Goal: Information Seeking & Learning: Learn about a topic

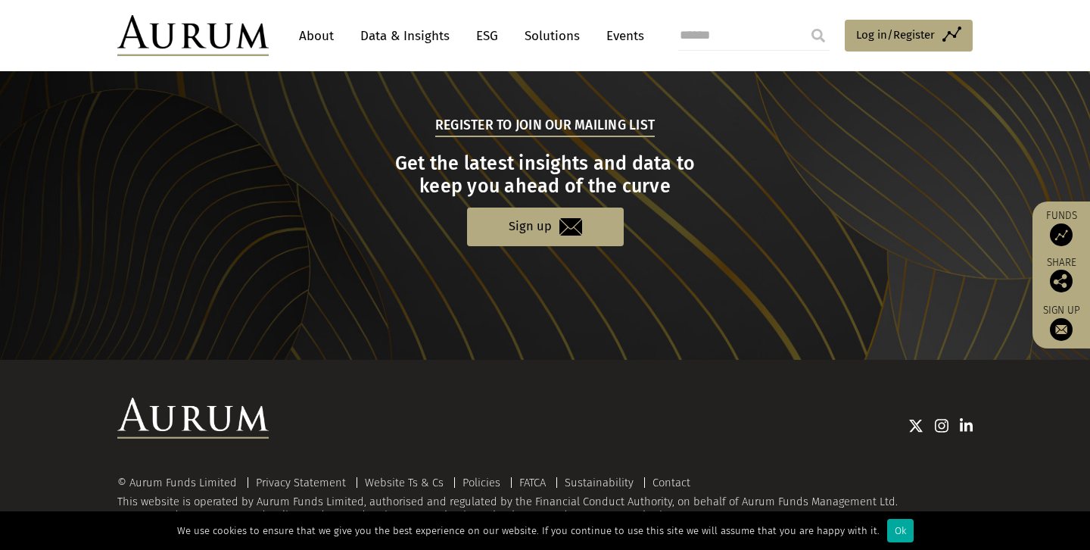
scroll to position [1566, 0]
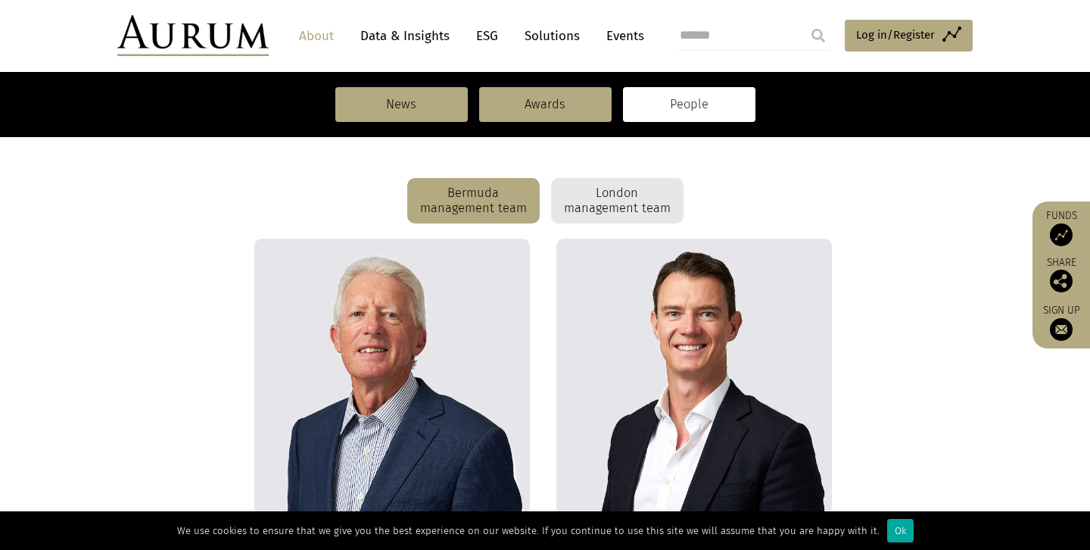
scroll to position [379, 0]
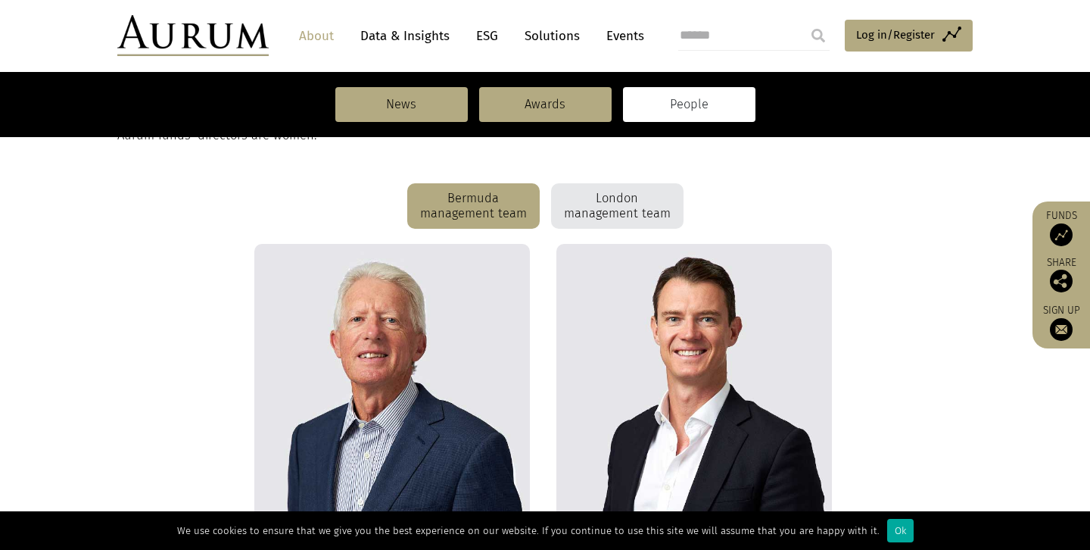
click at [618, 200] on div "London management team" at bounding box center [617, 205] width 132 height 45
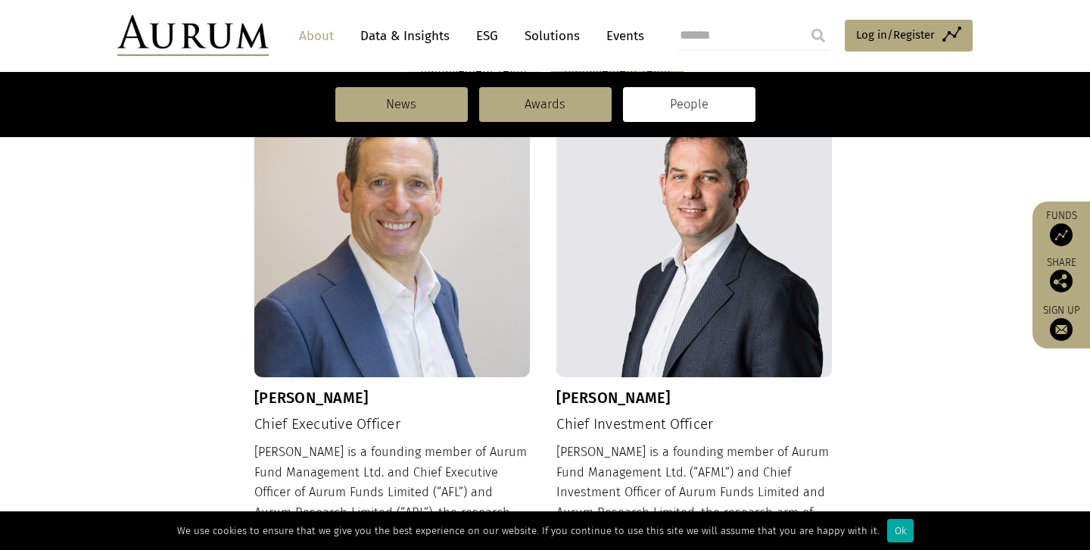
scroll to position [544, 0]
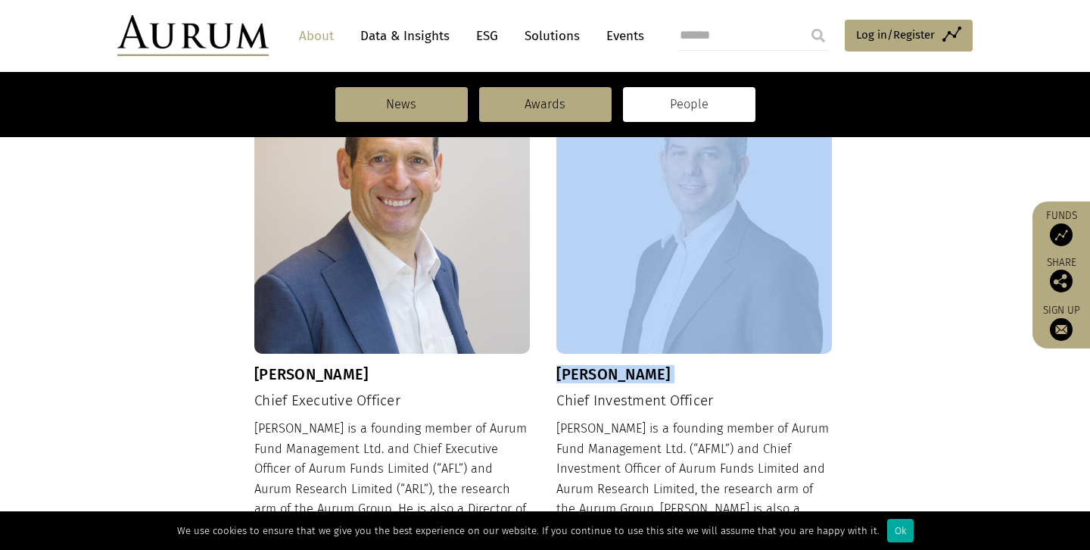
drag, startPoint x: 550, startPoint y: 400, endPoint x: 759, endPoint y: 390, distance: 209.2
click at [759, 390] on div "Kevin Gundle Chief Executive Officer Kevin is a founding member of Aurum Fund M…" at bounding box center [544, 343] width 581 height 531
click at [756, 389] on div "Adam Sweidan Chief Investment Officer Adam is a founding member of Aurum Fund M…" at bounding box center [694, 332] width 276 height 509
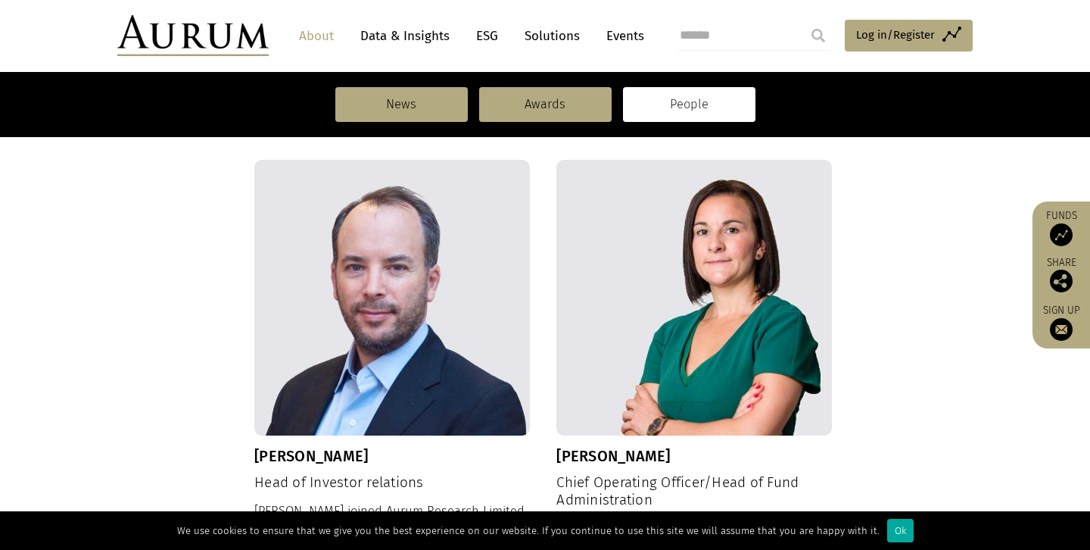
scroll to position [996, 0]
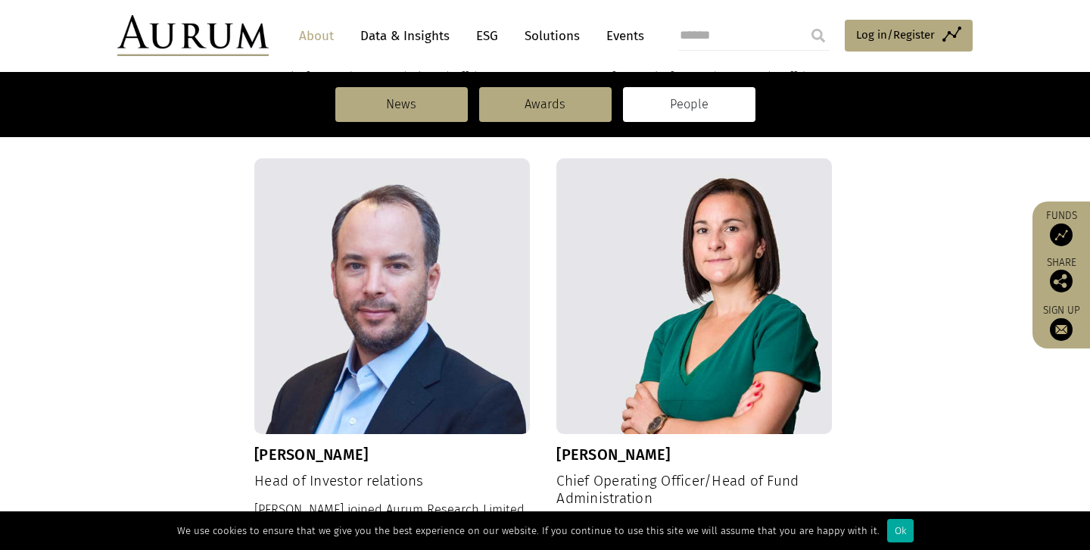
click at [366, 470] on div "Jason Sweidan Head of Investor relations Jason joined Aurum Research Limited (“…" at bounding box center [392, 382] width 276 height 448
click at [363, 472] on h4 "Head of Investor relations" at bounding box center [392, 480] width 276 height 17
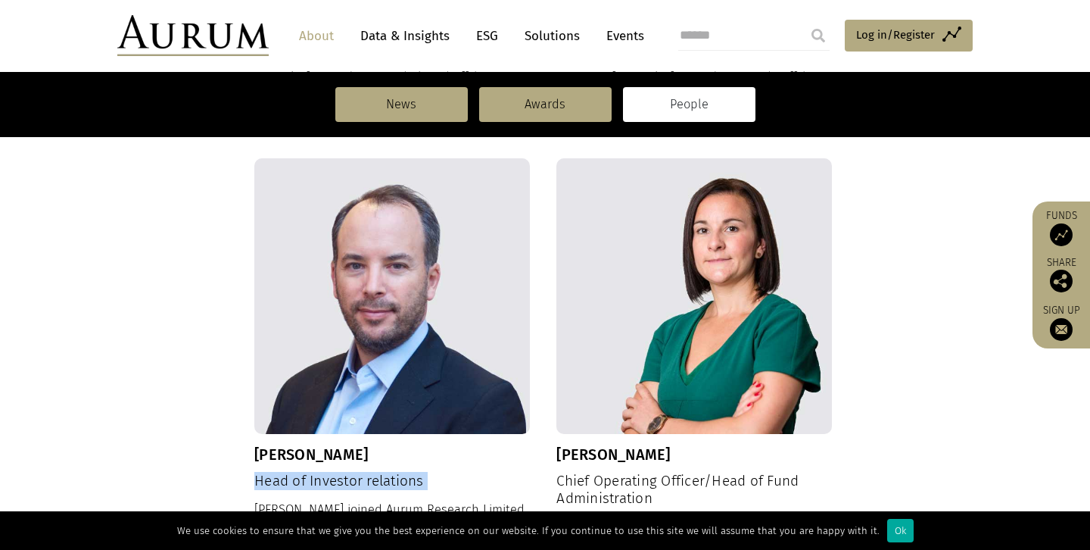
click at [363, 472] on h4 "Head of Investor relations" at bounding box center [392, 480] width 276 height 17
click at [137, 350] on div "Kevin Gundle Chief Executive Officer Kevin is a founding member of Aurum Fund M…" at bounding box center [545, 393] width 856 height 1532
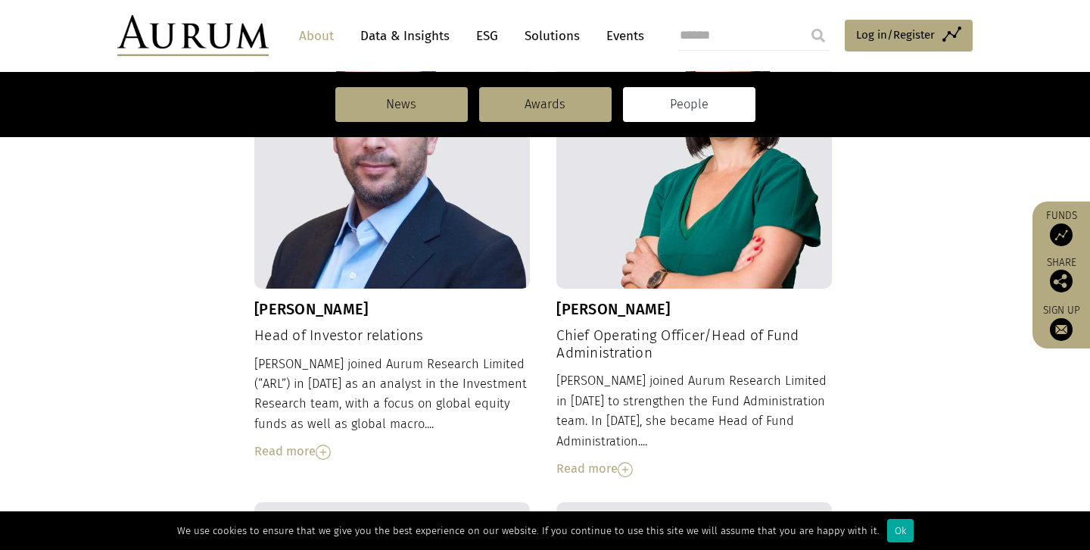
scroll to position [1152, 0]
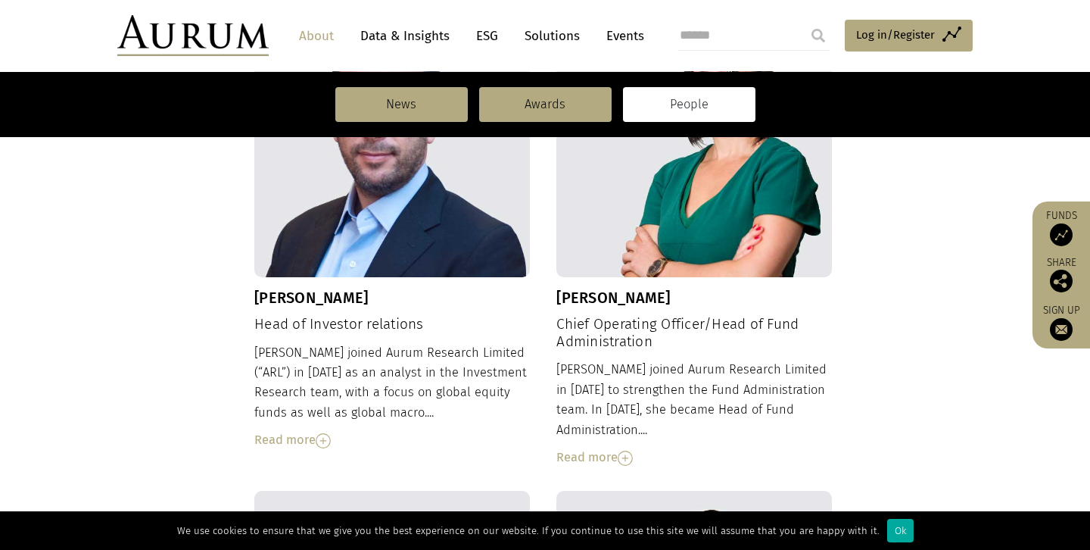
click at [302, 430] on div "Read more" at bounding box center [392, 440] width 276 height 20
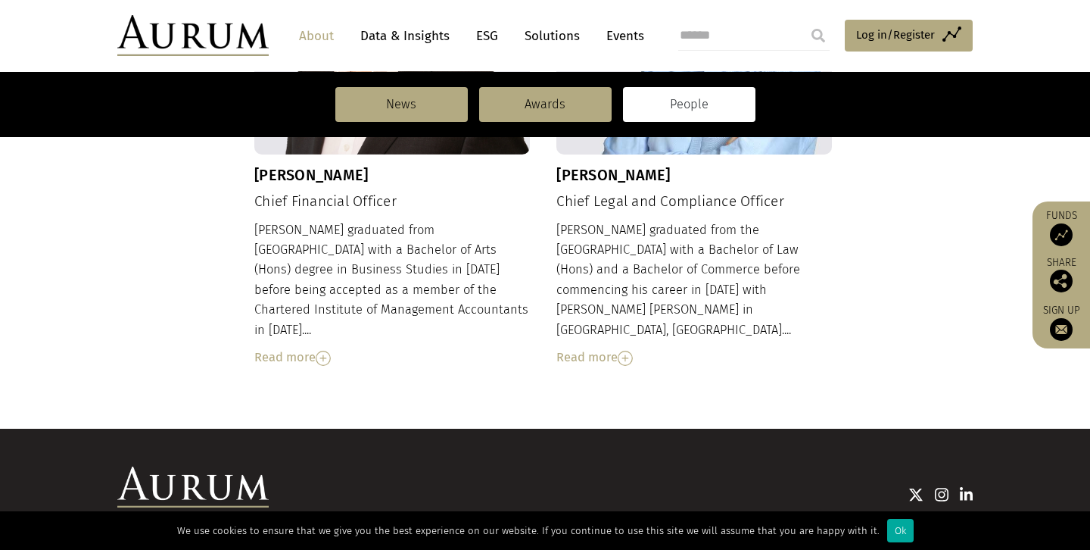
scroll to position [2028, 0]
